Goal: Task Accomplishment & Management: Complete application form

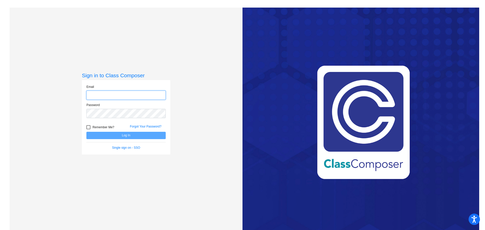
type input "[EMAIL_ADDRESS][DOMAIN_NAME]"
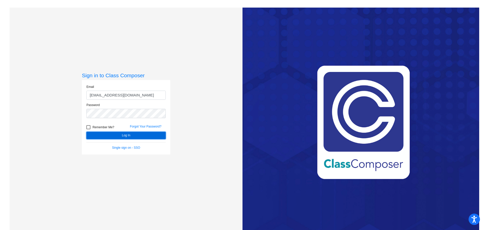
click at [126, 135] on button "Log In" at bounding box center [125, 135] width 79 height 7
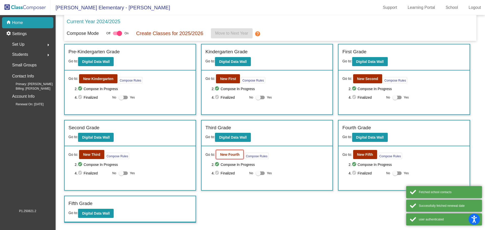
click at [221, 157] on button "New Fourth" at bounding box center [230, 154] width 28 height 9
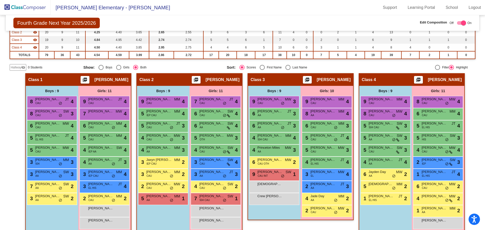
scroll to position [75, 0]
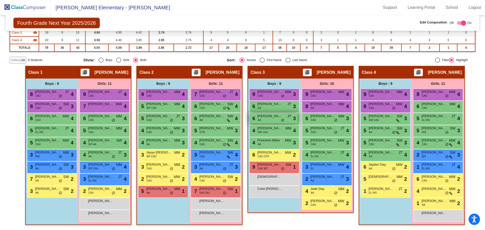
click at [266, 119] on div "6 [PERSON_NAME] AA JT lock do_not_disturb_alt 3" at bounding box center [273, 118] width 48 height 10
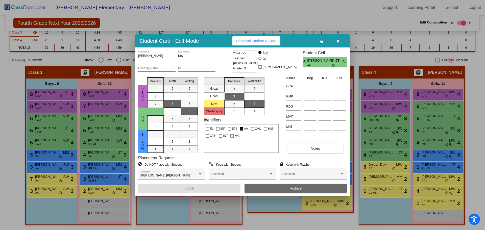
click at [290, 188] on span "Archive" at bounding box center [296, 188] width 12 height 4
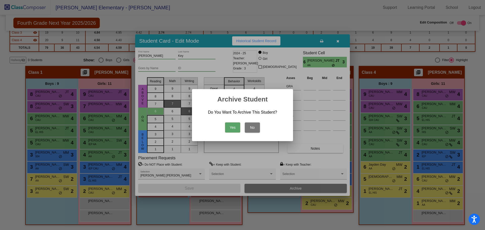
drag, startPoint x: 230, startPoint y: 125, endPoint x: 234, endPoint y: 122, distance: 4.7
click at [231, 125] on button "Yes" at bounding box center [232, 127] width 15 height 10
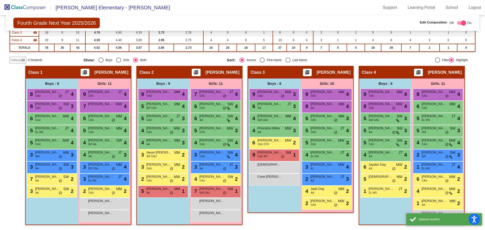
click at [0, 0] on div "Boys : 8 9 [PERSON_NAME] CAU MW lock do_not_disturb_alt 3 6 [PERSON_NAME] AA JT…" at bounding box center [0, 0] width 0 height 0
click at [15, 62] on span "Hallway" at bounding box center [16, 60] width 11 height 5
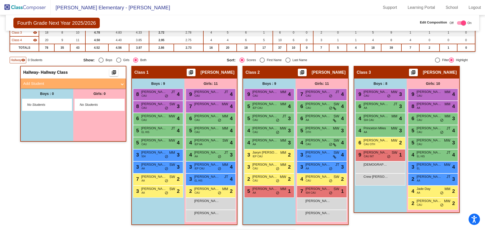
click at [33, 86] on mat-panel-title "Add Student" at bounding box center [70, 84] width 94 height 6
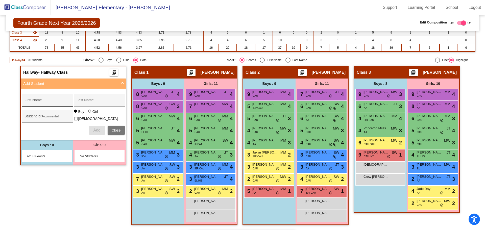
click at [34, 102] on input "First Name" at bounding box center [46, 102] width 45 height 4
type input "River"
type input "[PERSON_NAME]"
drag, startPoint x: 96, startPoint y: 130, endPoint x: 100, endPoint y: 128, distance: 3.9
click at [97, 130] on span "Add" at bounding box center [96, 130] width 7 height 4
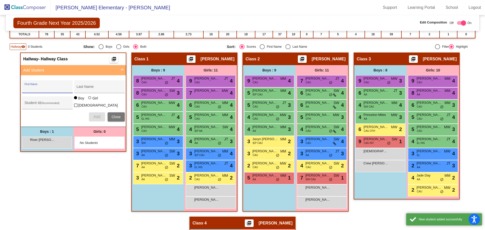
scroll to position [100, 0]
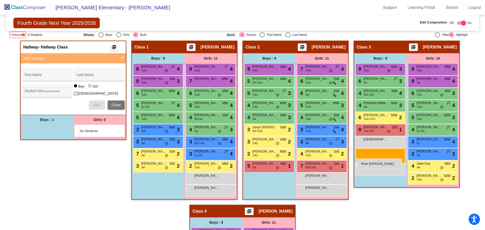
drag, startPoint x: 44, startPoint y: 130, endPoint x: 356, endPoint y: 159, distance: 313.3
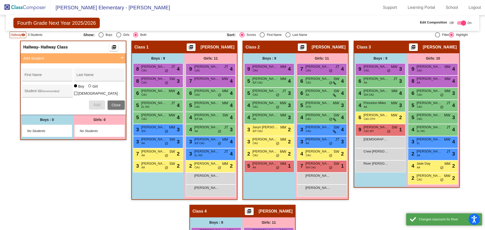
drag, startPoint x: 372, startPoint y: 199, endPoint x: 381, endPoint y: 195, distance: 9.6
click at [373, 198] on div "Class 3 picture_as_pdf [PERSON_NAME] Add Student First Name Last Name Student I…" at bounding box center [406, 123] width 106 height 164
click at [11, 6] on img at bounding box center [25, 7] width 50 height 15
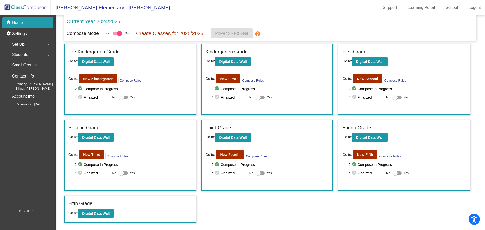
click at [284, 19] on div "Current Year 2024/2025" at bounding box center [270, 23] width 407 height 11
click at [170, 16] on div "Current Year 2024/2025 Compose Mode Off On Create Classes for 2025/2026 Move to…" at bounding box center [270, 28] width 412 height 26
drag, startPoint x: 9, startPoint y: 8, endPoint x: 15, endPoint y: 7, distance: 6.4
click at [9, 8] on img at bounding box center [25, 7] width 50 height 15
click at [235, 19] on div "Current Year 2024/2025" at bounding box center [270, 23] width 407 height 11
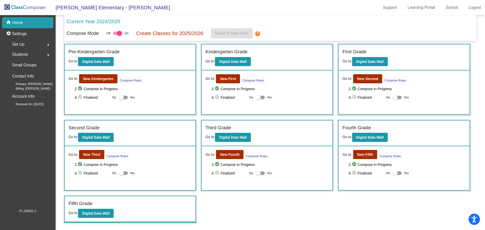
click at [187, 9] on mat-toolbar "[PERSON_NAME] Elementary - [PERSON_NAME] Support Learning Portal School Logout" at bounding box center [242, 7] width 485 height 15
click at [160, 8] on mat-toolbar "[PERSON_NAME] Elementary - [PERSON_NAME] Support Learning Portal School Logout" at bounding box center [242, 7] width 485 height 15
click at [186, 10] on mat-toolbar "[PERSON_NAME] Elementary - [PERSON_NAME] Support Learning Portal School Logout" at bounding box center [242, 7] width 485 height 15
click at [186, 13] on mat-toolbar "[PERSON_NAME] Elementary - [PERSON_NAME] Support Learning Portal School Logout" at bounding box center [242, 7] width 485 height 15
